Goal: Communication & Community: Answer question/provide support

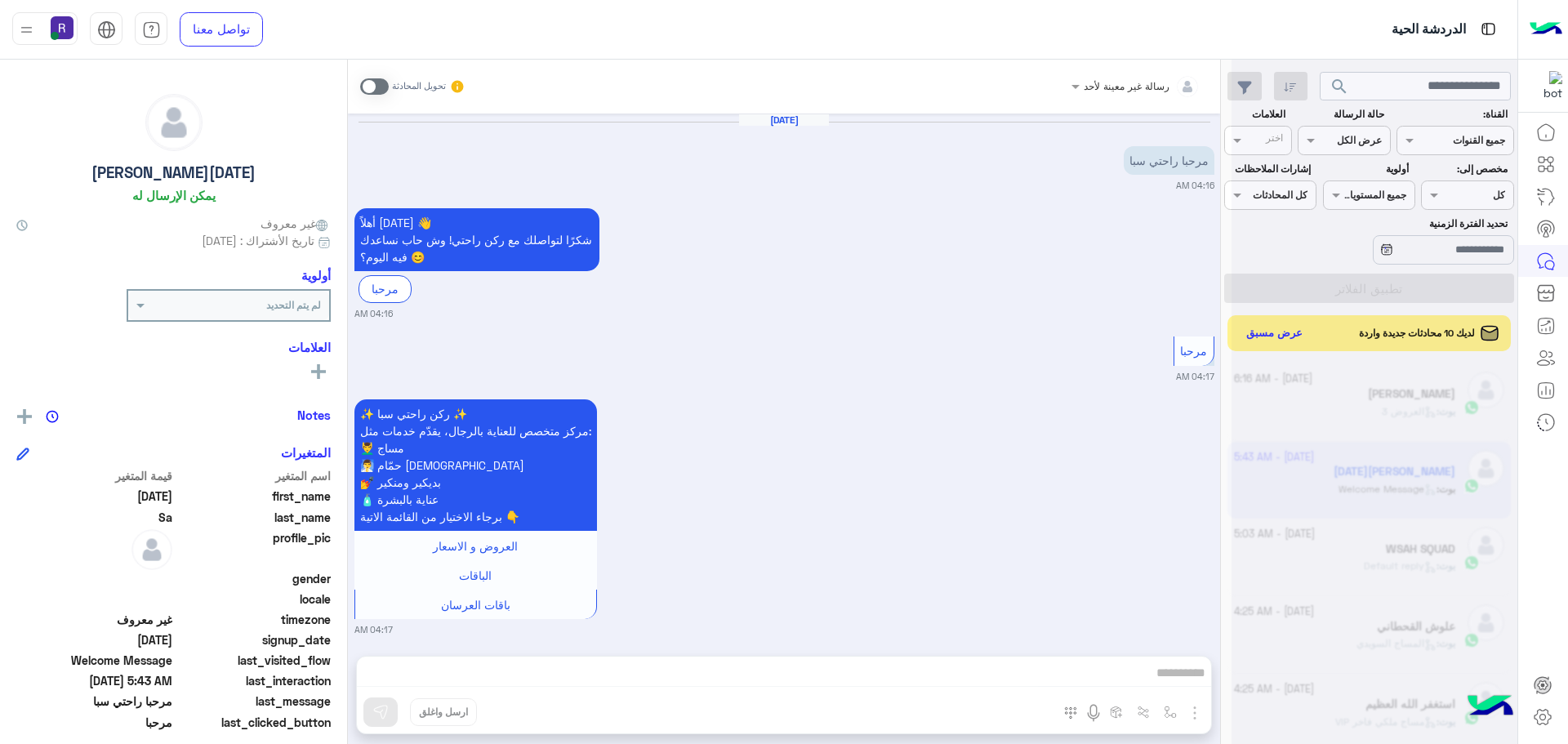
scroll to position [616, 0]
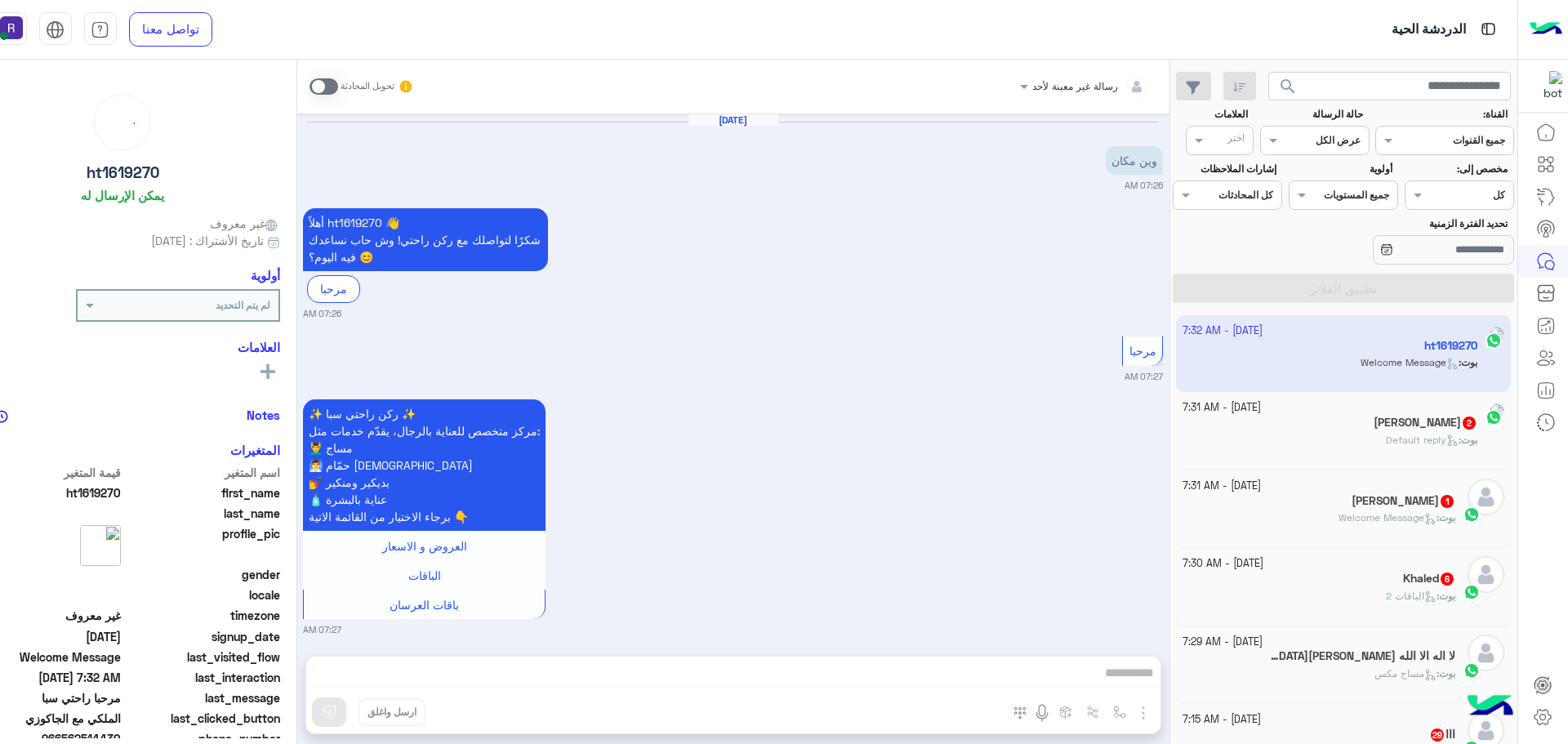
scroll to position [2475, 0]
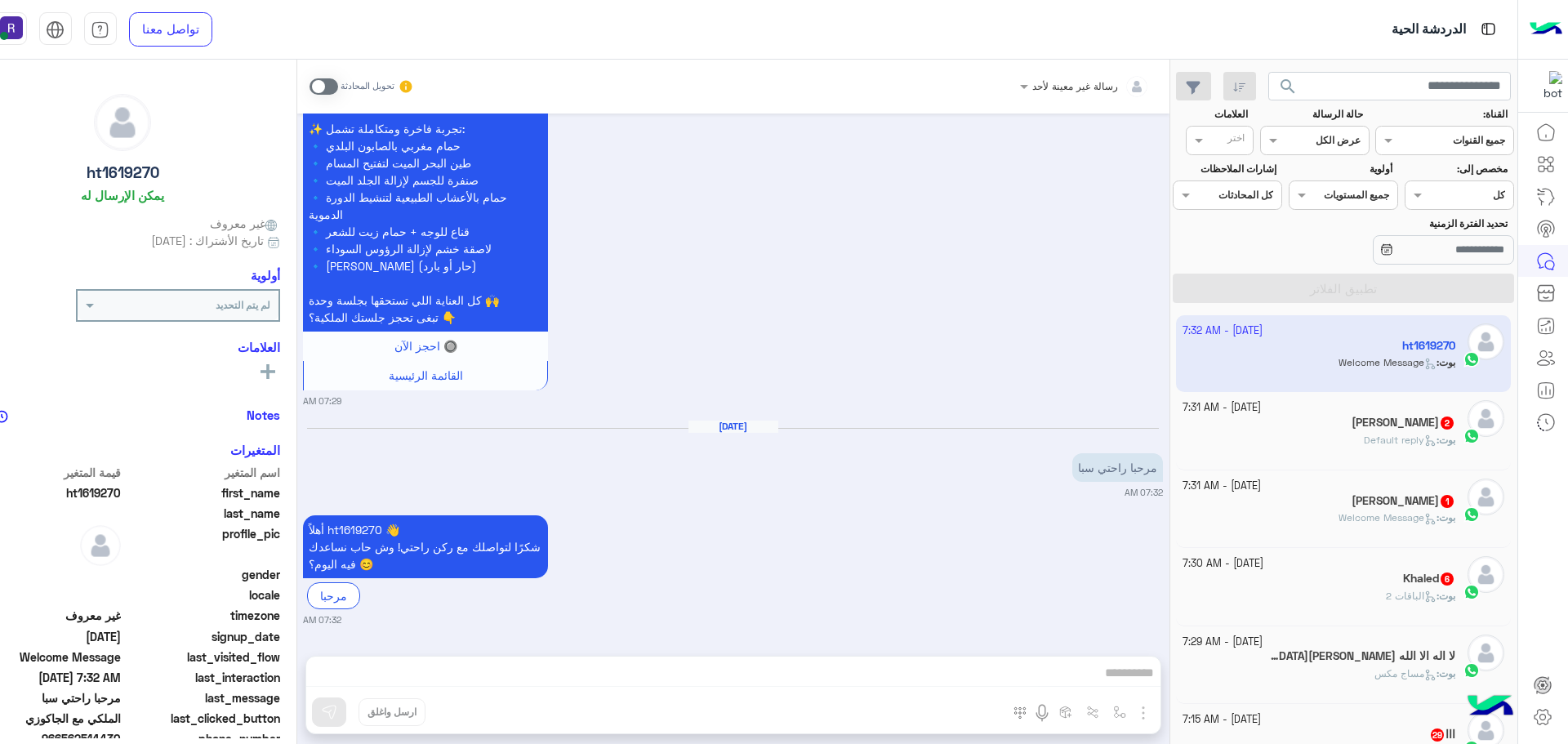
click at [1406, 429] on h5 "[PERSON_NAME] 2" at bounding box center [1403, 422] width 104 height 14
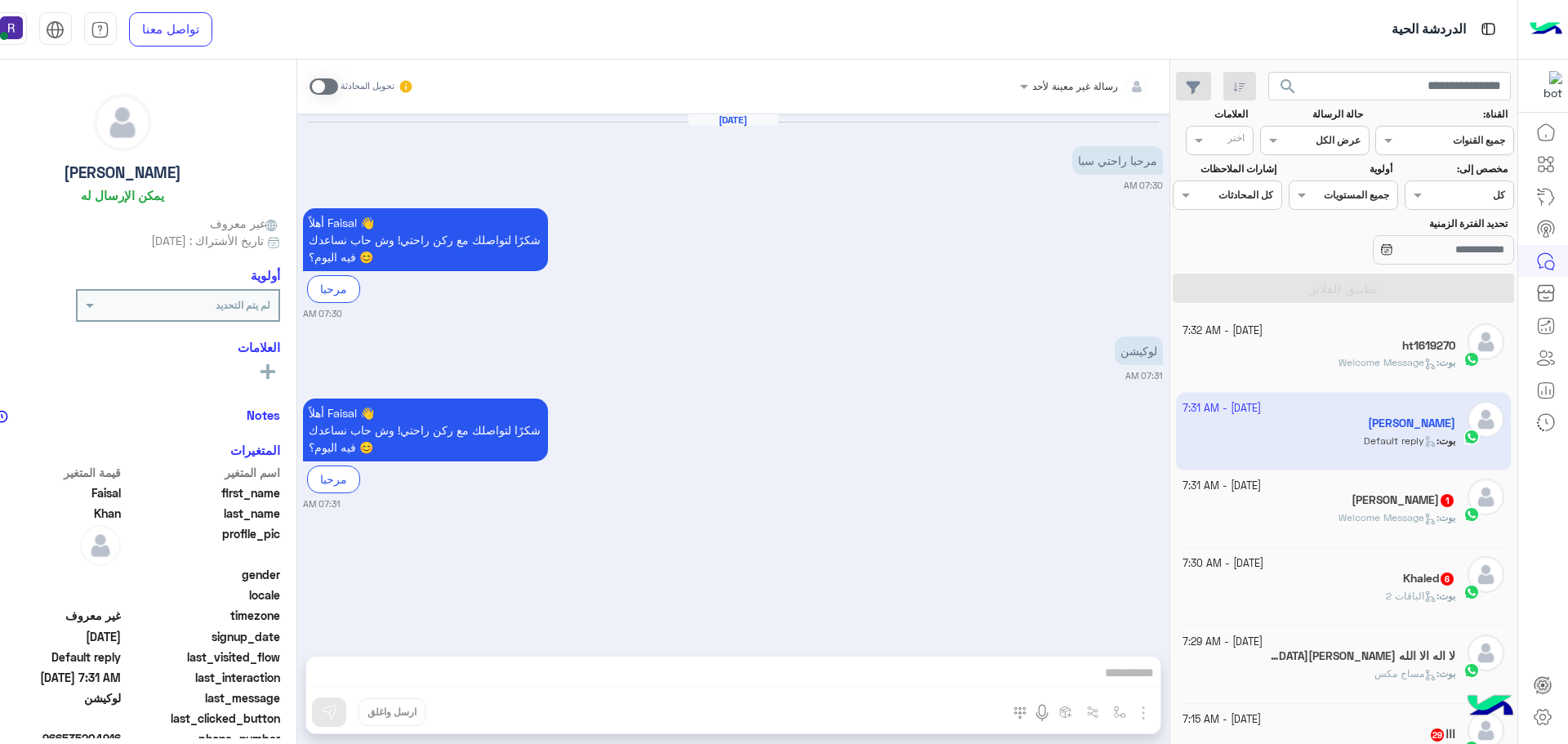
click at [1397, 510] on p "بوت : Welcome Message" at bounding box center [1396, 518] width 117 height 15
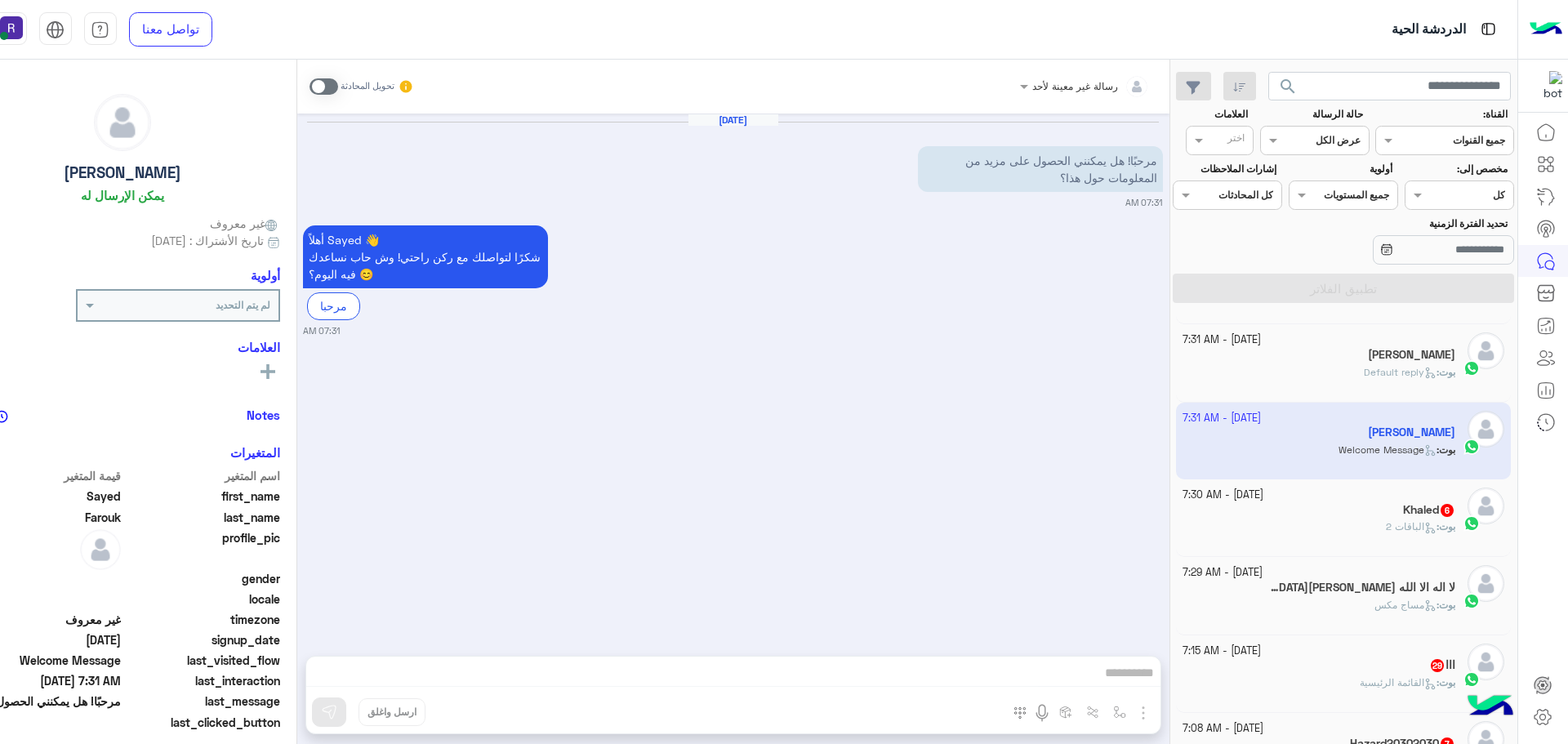
scroll to position [164, 0]
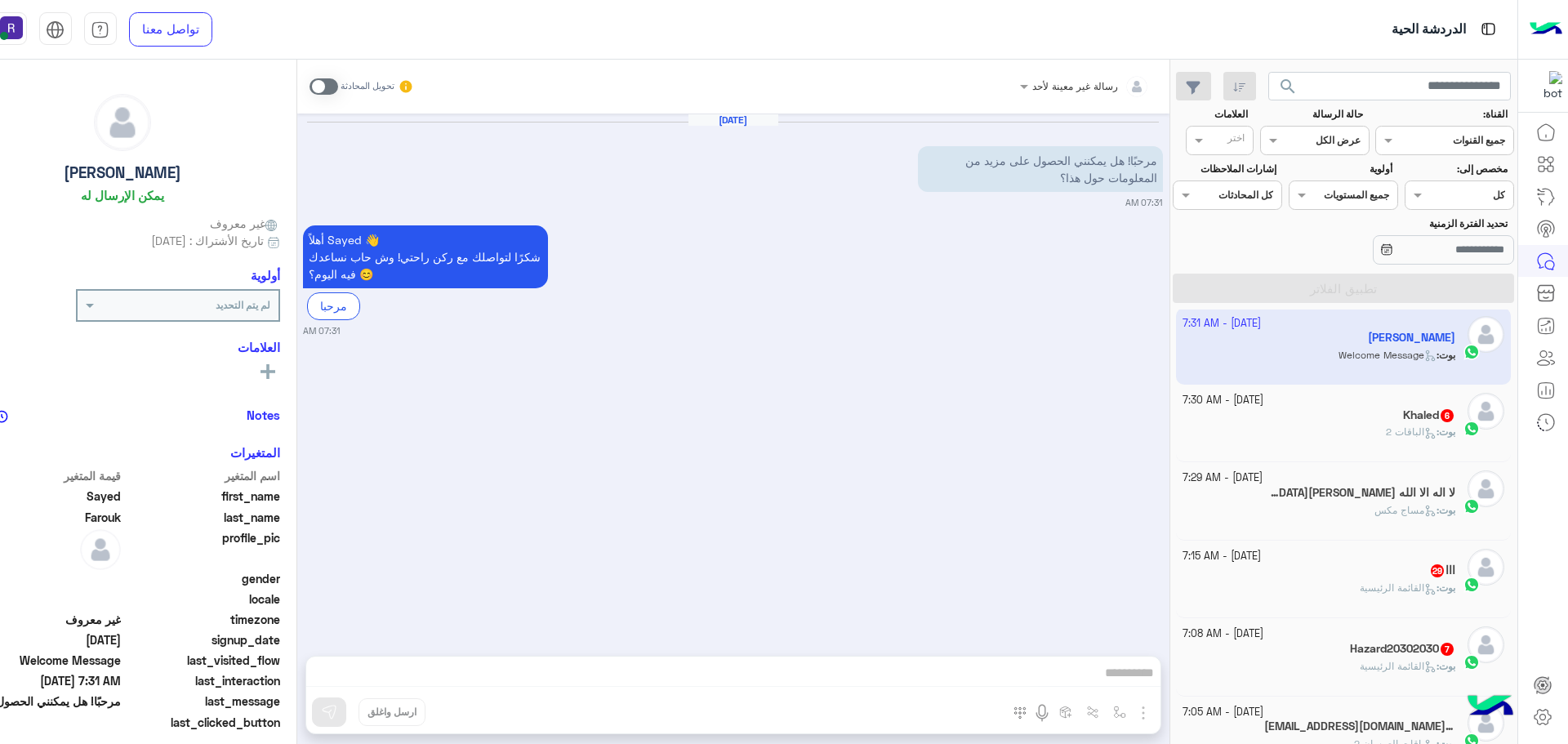
click at [1383, 412] on div "Khaled 6" at bounding box center [1319, 417] width 273 height 17
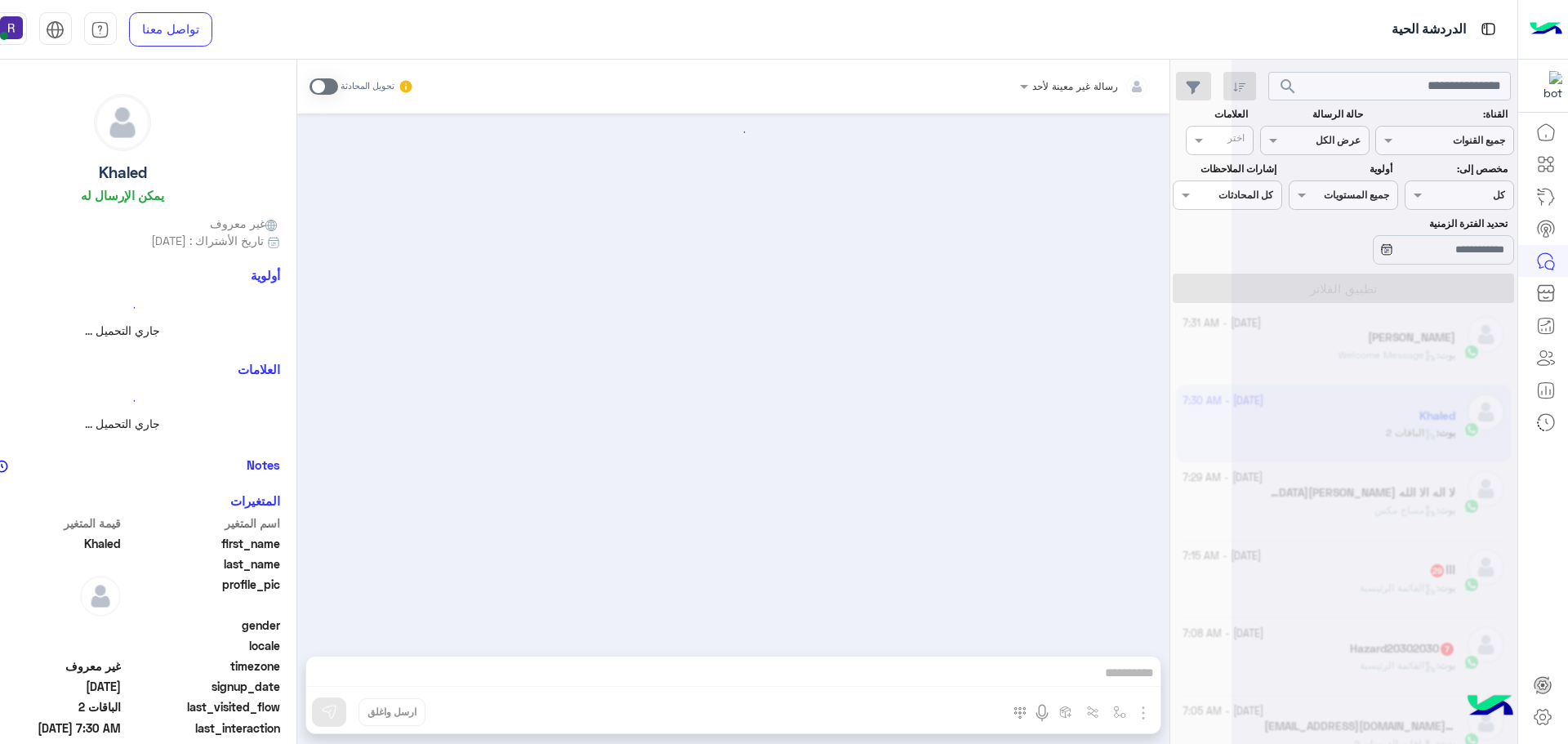
scroll to position [1307, 0]
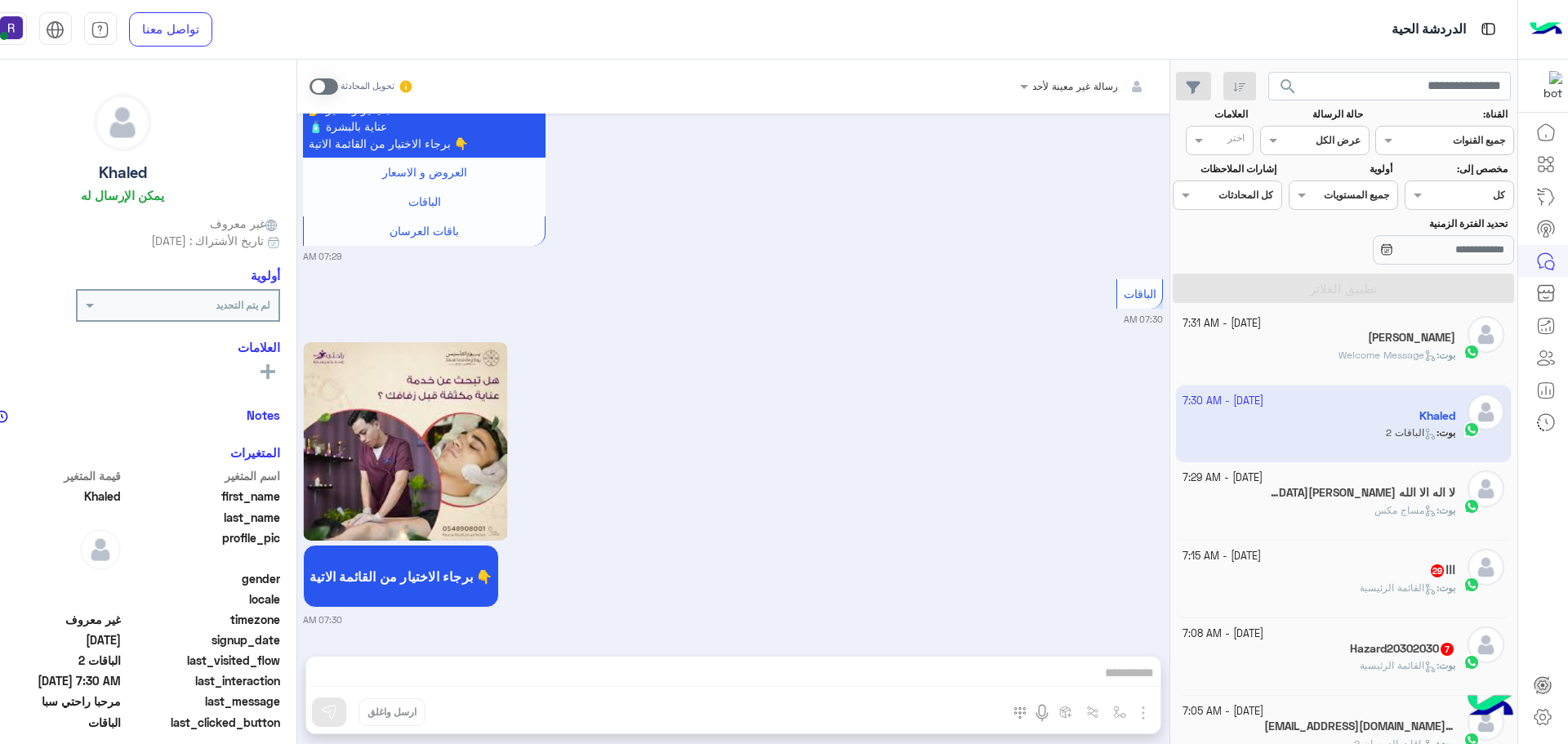
click at [1377, 569] on div "ااا 29" at bounding box center [1319, 572] width 273 height 17
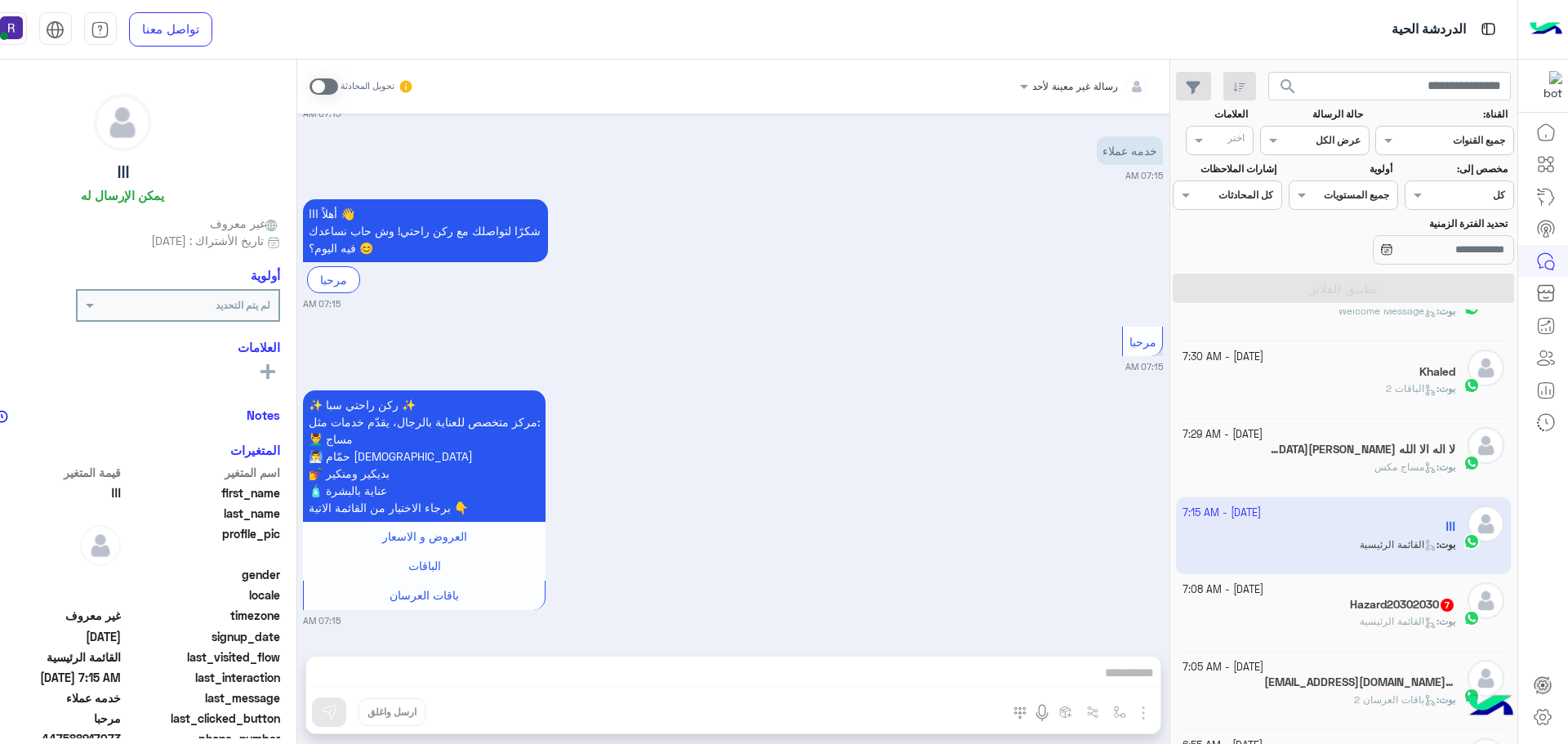
scroll to position [245, 0]
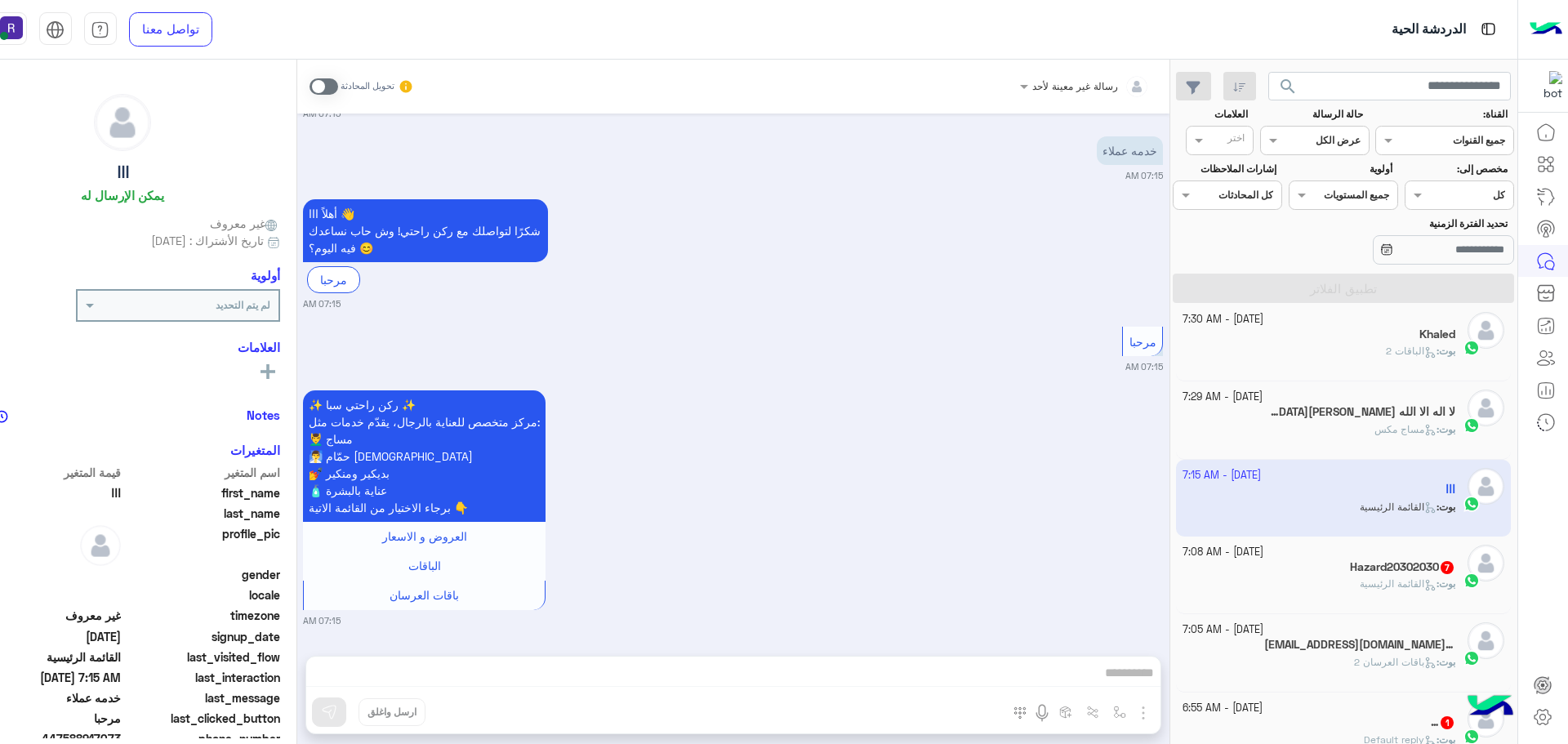
click at [1377, 569] on h5 "Hazard20302030 7" at bounding box center [1403, 566] width 106 height 14
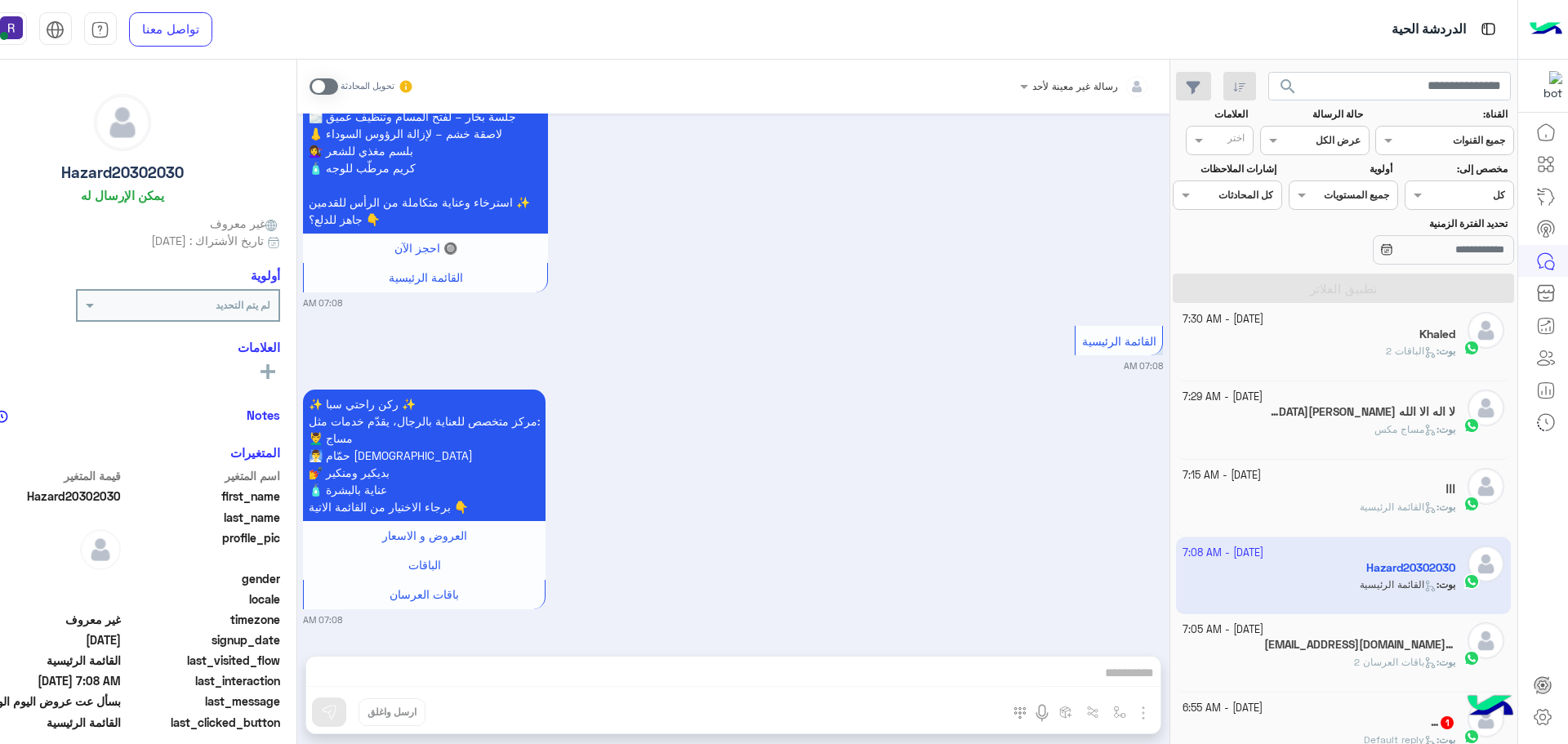
scroll to position [408, 0]
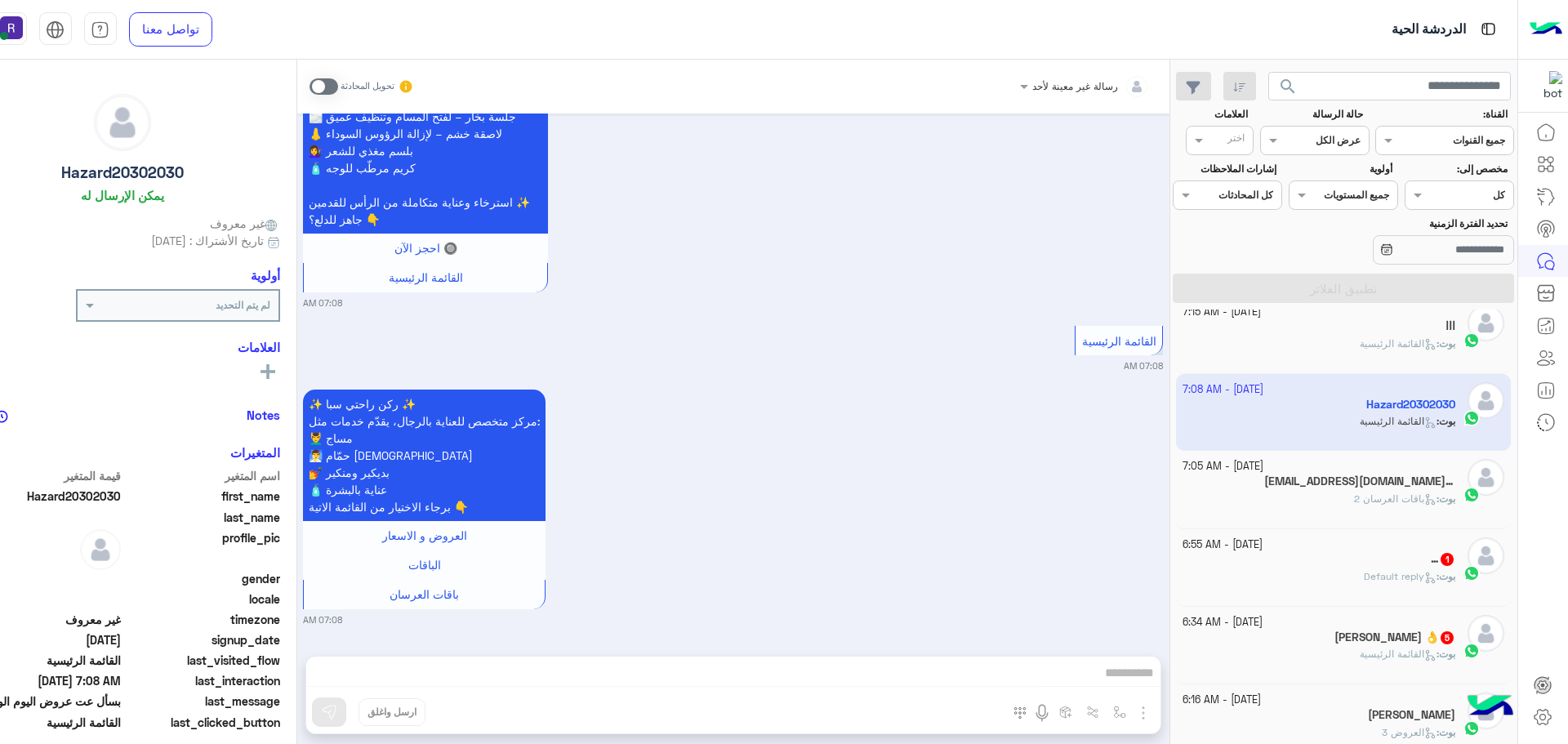
click at [1371, 478] on h5 "[EMAIL_ADDRESS][DOMAIN_NAME] 3" at bounding box center [1359, 480] width 191 height 14
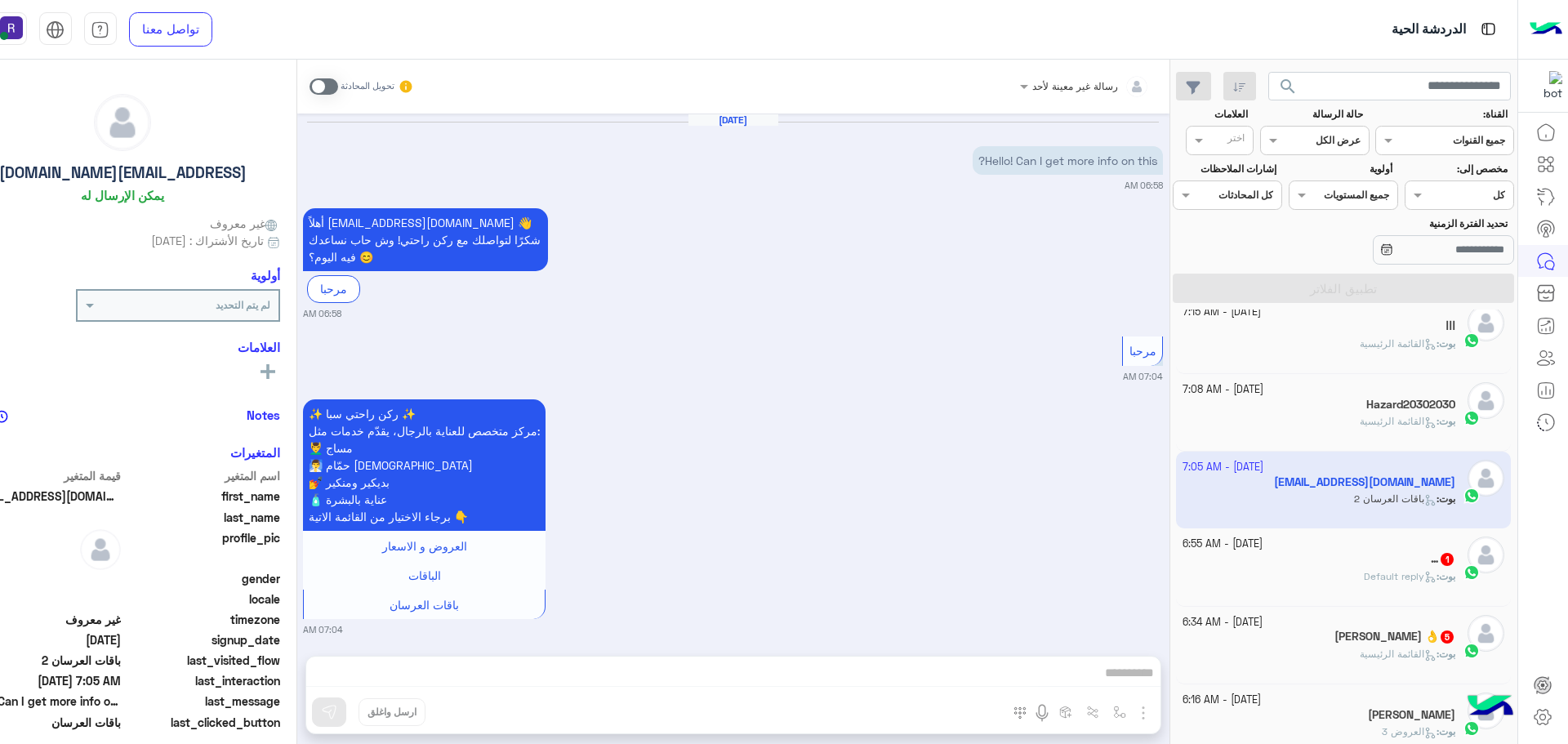
scroll to position [390, 0]
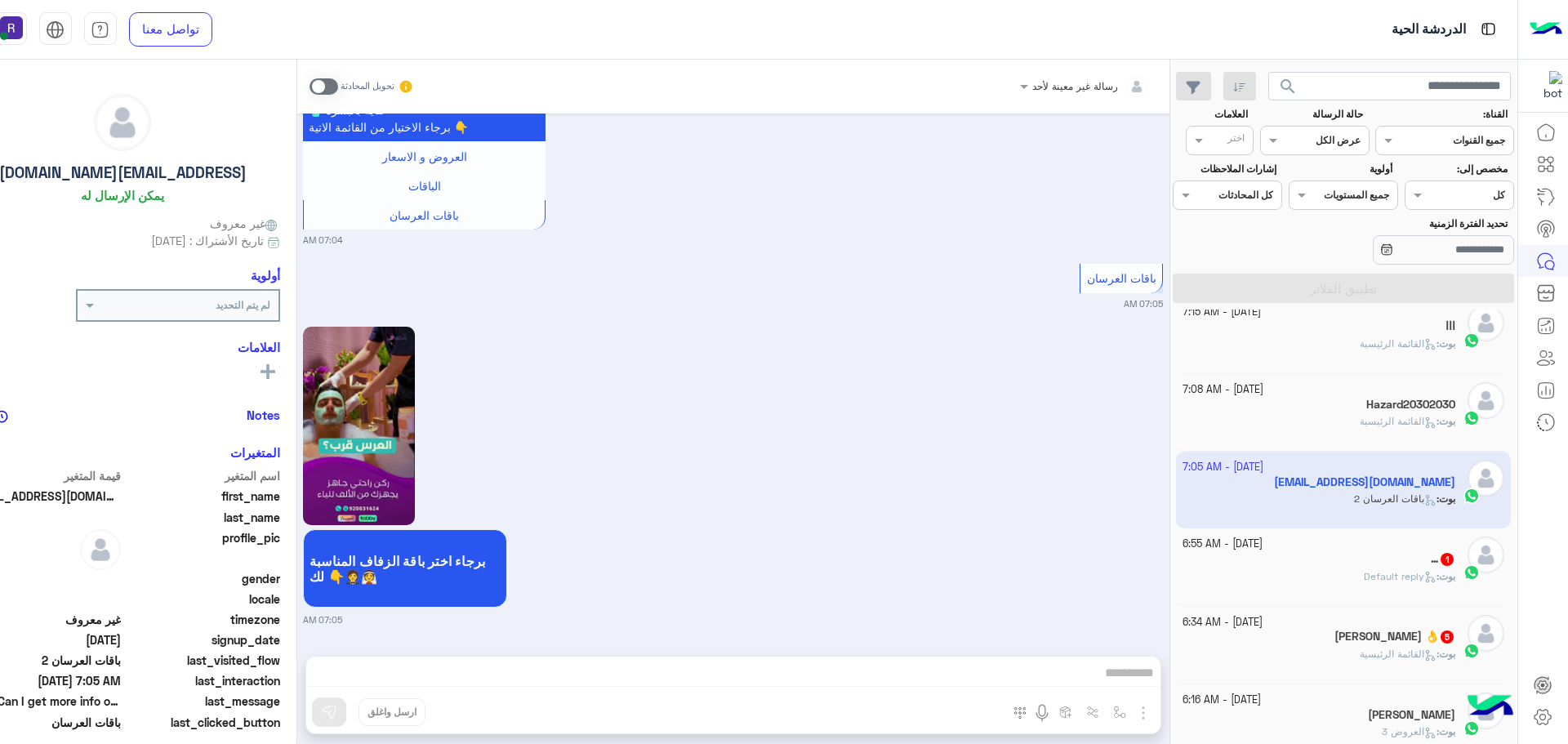
click at [1380, 572] on span "Default reply" at bounding box center [1401, 576] width 73 height 12
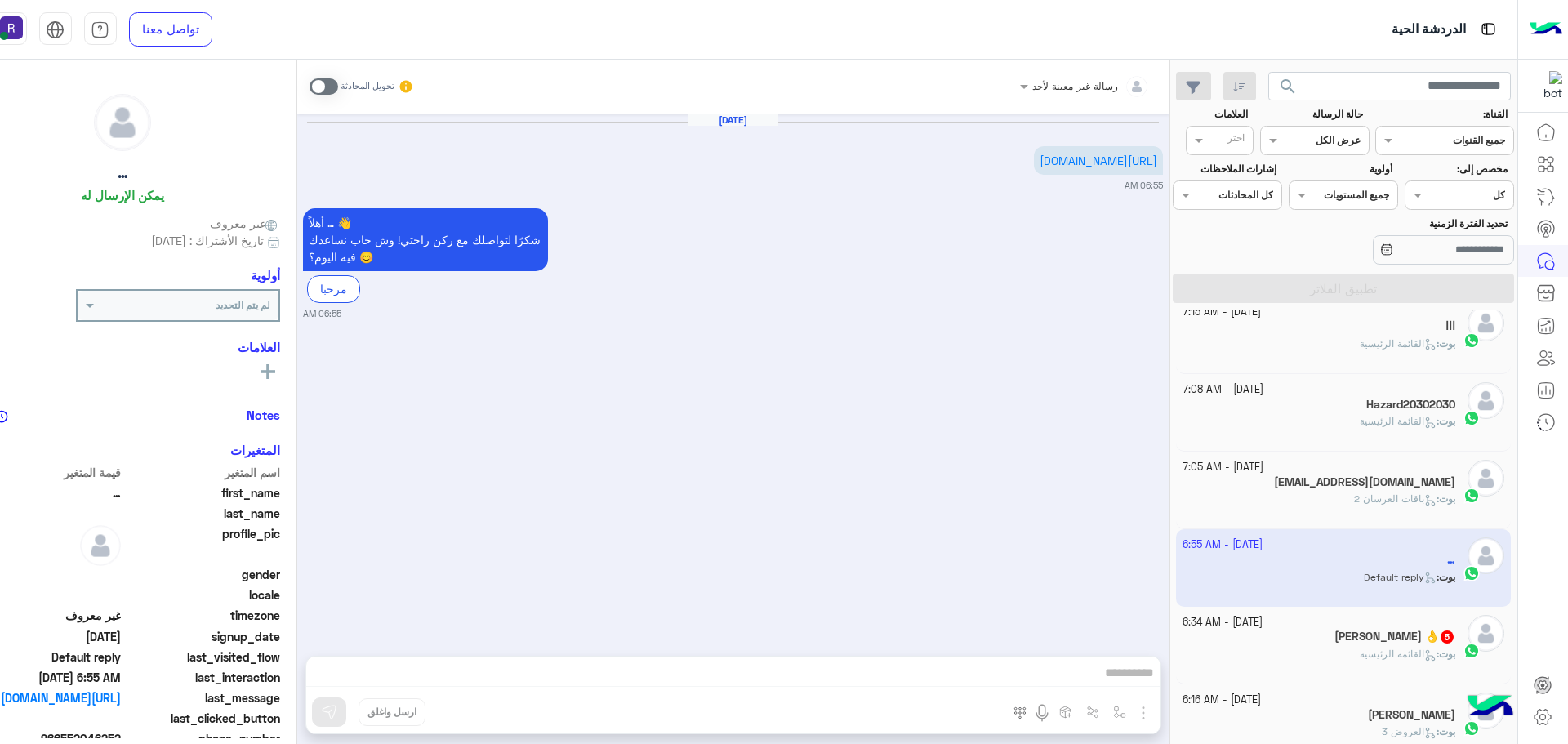
click at [1387, 635] on h5 "[PERSON_NAME] 👌 5" at bounding box center [1394, 636] width 121 height 14
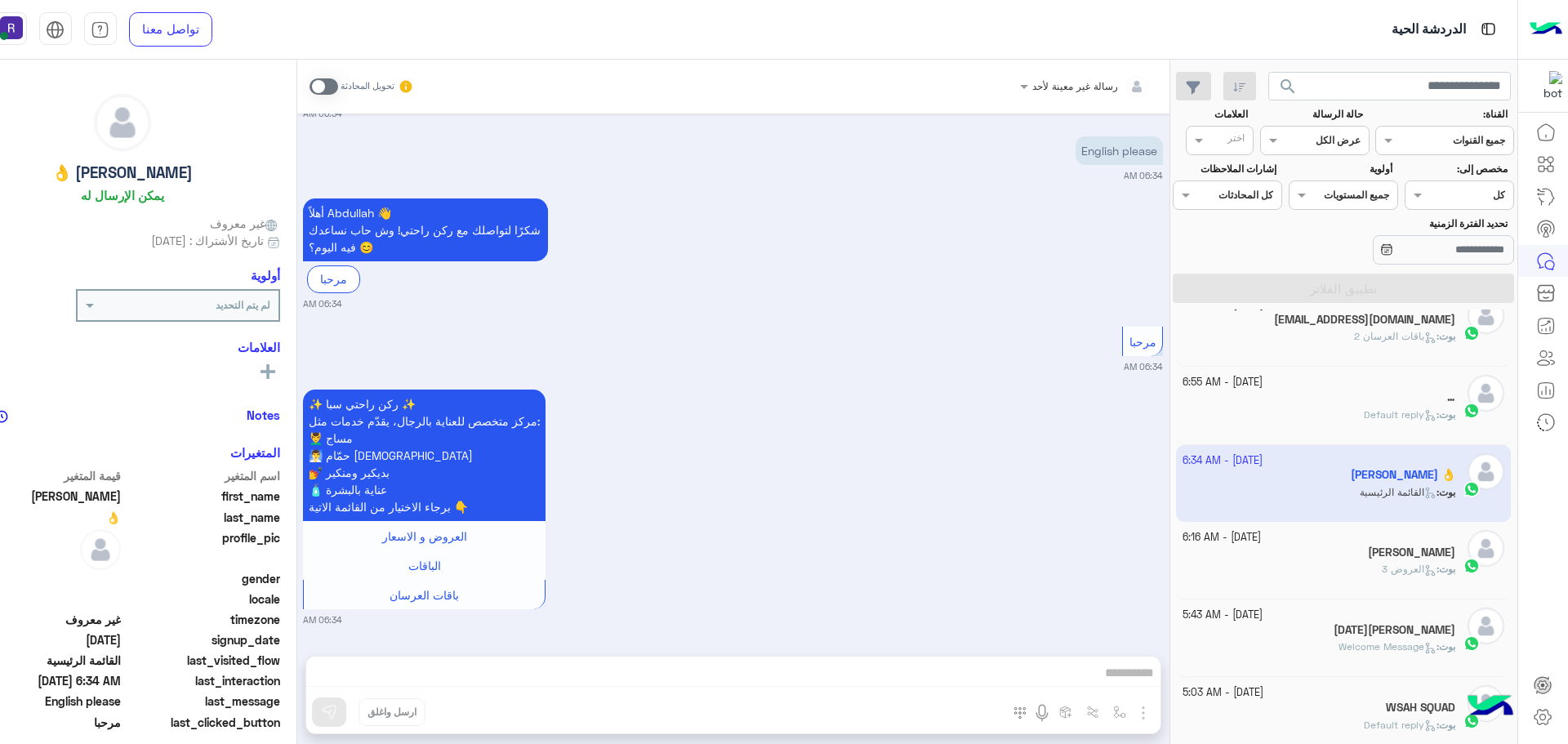
scroll to position [571, 0]
